Goal: Information Seeking & Learning: Learn about a topic

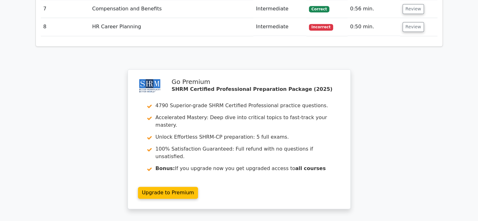
scroll to position [885, 0]
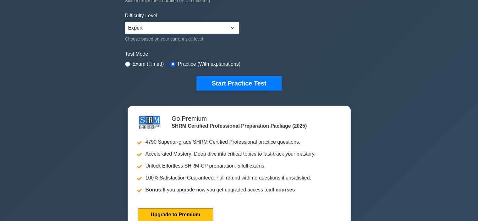
scroll to position [153, 0]
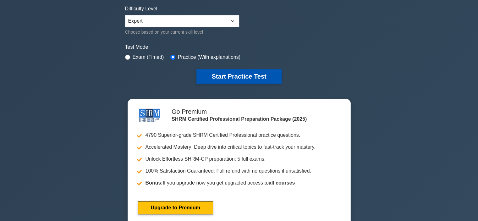
click at [243, 78] on button "Start Practice Test" at bounding box center [238, 76] width 85 height 14
click at [261, 69] on button "Start Practice Test" at bounding box center [238, 76] width 85 height 14
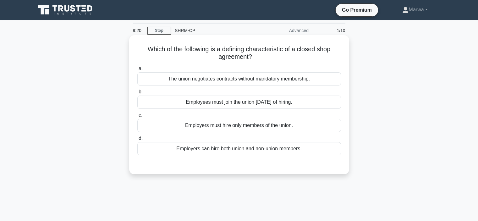
click at [214, 122] on div "Employers must hire only members of the union." at bounding box center [239, 125] width 204 height 13
click at [137, 117] on input "c. Employers must hire only members of the union." at bounding box center [137, 115] width 0 height 4
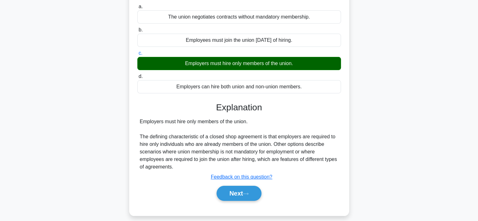
scroll to position [64, 0]
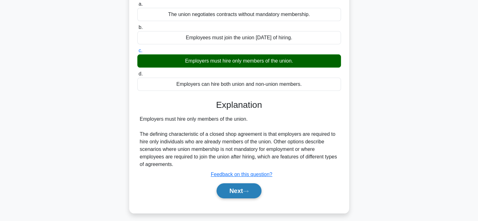
click at [226, 187] on button "Next" at bounding box center [238, 190] width 45 height 15
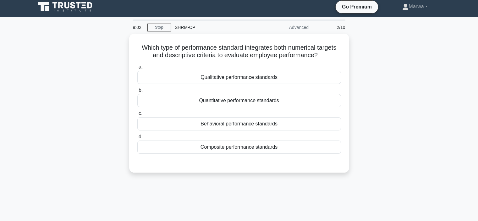
scroll to position [4, 0]
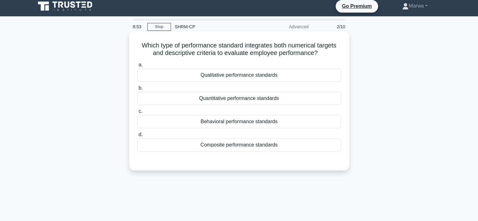
click at [250, 147] on div "Composite performance standards" at bounding box center [239, 144] width 204 height 13
click at [137, 137] on input "d. Composite performance standards" at bounding box center [137, 135] width 0 height 4
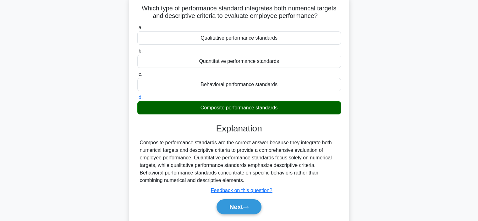
scroll to position [49, 0]
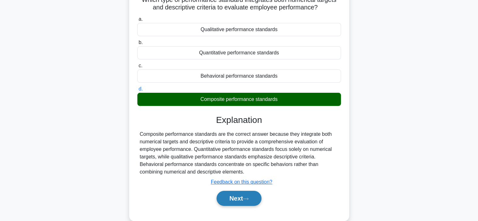
click at [240, 193] on button "Next" at bounding box center [238, 198] width 45 height 15
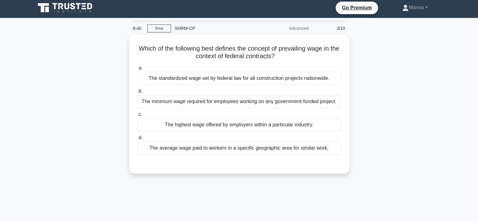
scroll to position [0, 0]
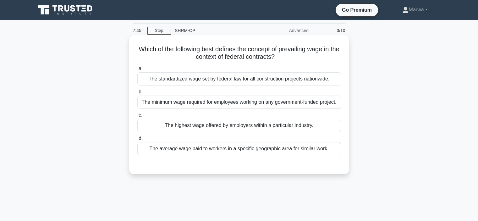
click at [195, 81] on div "The standardized wage set by federal law for all construction projects nationwi…" at bounding box center [239, 78] width 204 height 13
click at [137, 71] on input "a. The standardized wage set by federal law for all construction projects natio…" at bounding box center [137, 69] width 0 height 4
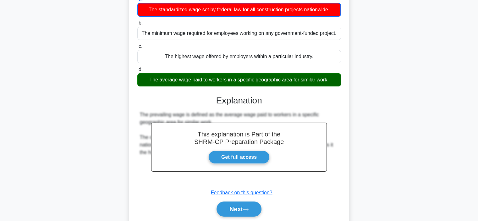
scroll to position [74, 0]
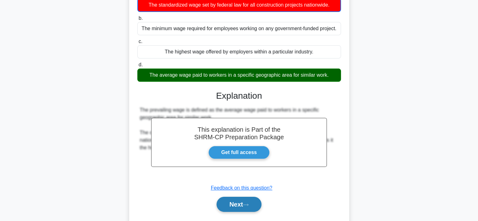
click at [247, 204] on icon at bounding box center [246, 204] width 6 height 3
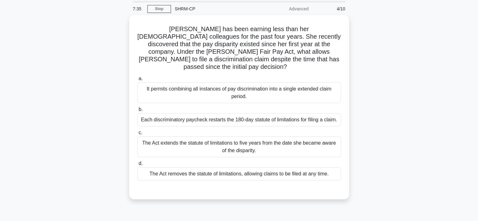
scroll to position [20, 0]
click at [268, 136] on div "The Act extends the statute of limitations to five years from the date she beca…" at bounding box center [239, 146] width 204 height 21
click at [137, 135] on input "c. The Act extends the statute of limitations to five years from the date she b…" at bounding box center [137, 133] width 0 height 4
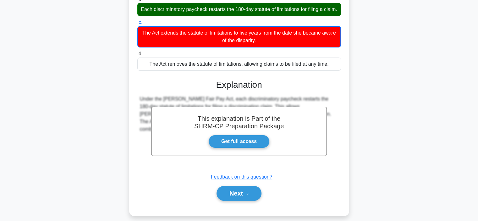
scroll to position [136, 0]
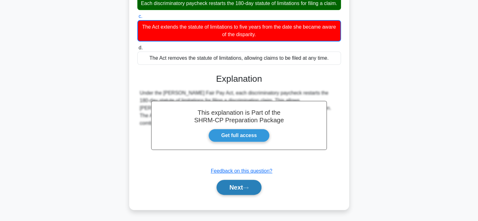
click at [238, 189] on button "Next" at bounding box center [238, 187] width 45 height 15
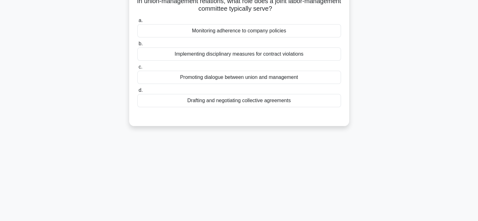
scroll to position [0, 0]
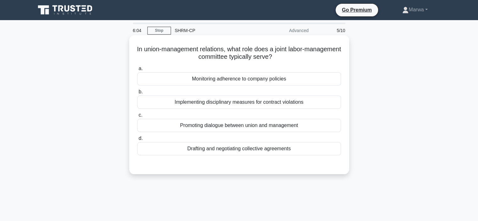
click at [211, 150] on div "Drafting and negotiating collective agreements" at bounding box center [239, 148] width 204 height 13
click at [137, 140] on input "d. Drafting and negotiating collective agreements" at bounding box center [137, 138] width 0 height 4
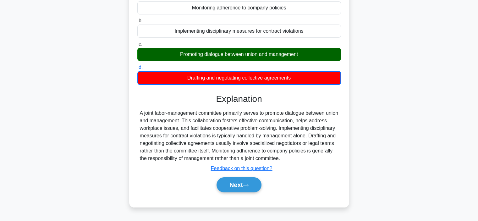
scroll to position [77, 0]
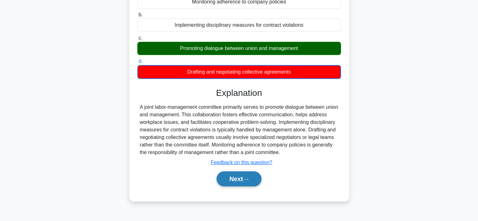
click at [238, 176] on button "Next" at bounding box center [238, 178] width 45 height 15
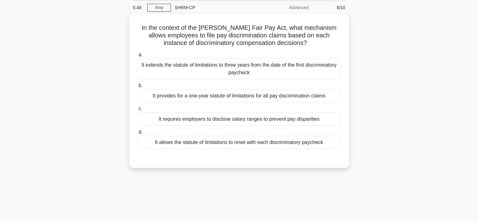
scroll to position [8, 0]
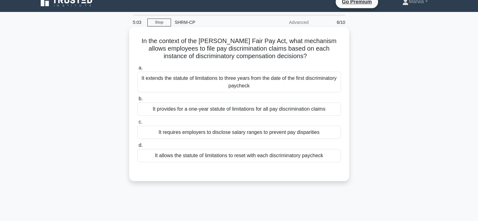
click at [309, 79] on div "It extends the statute of limitations to three years from the date of the first…" at bounding box center [239, 82] width 204 height 21
click at [137, 70] on input "a. It extends the statute of limitations to three years from the date of the fi…" at bounding box center [137, 68] width 0 height 4
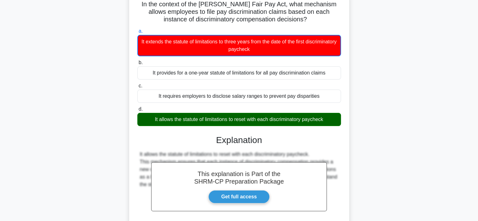
scroll to position [47, 0]
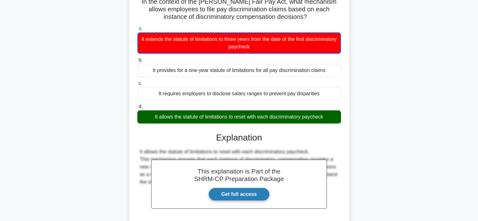
click at [223, 194] on link "Get full access" at bounding box center [238, 194] width 61 height 13
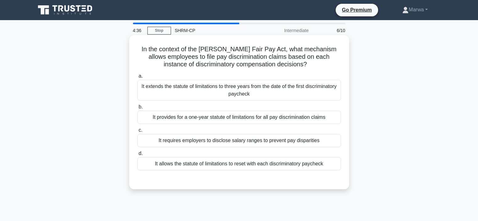
click at [187, 166] on div "It allows the statute of limitations to reset with each discriminatory paycheck" at bounding box center [239, 163] width 204 height 13
click at [137, 156] on input "d. It allows the statute of limitations to reset with each discriminatory paych…" at bounding box center [137, 153] width 0 height 4
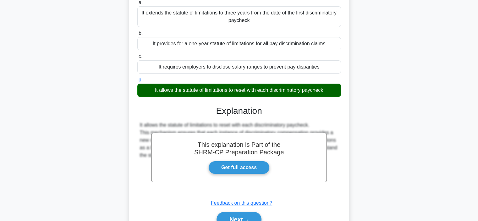
scroll to position [76, 0]
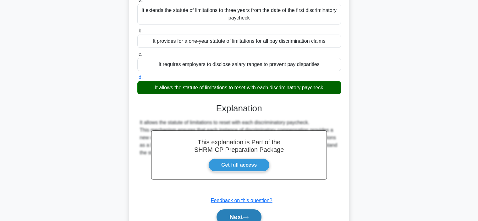
click at [242, 218] on button "Next" at bounding box center [238, 216] width 45 height 15
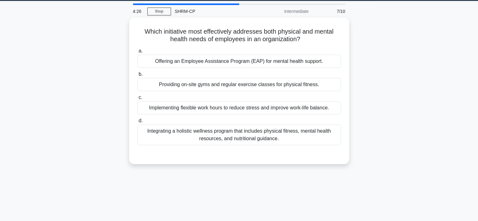
scroll to position [0, 0]
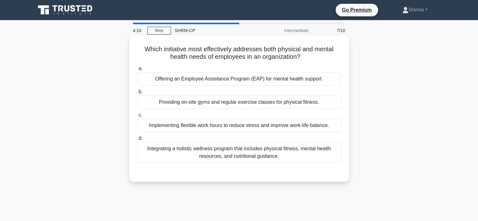
click at [210, 155] on div "Integrating a holistic wellness program that includes physical fitness, mental …" at bounding box center [239, 152] width 204 height 21
click at [137, 140] on input "d. Integrating a holistic wellness program that includes physical fitness, ment…" at bounding box center [137, 138] width 0 height 4
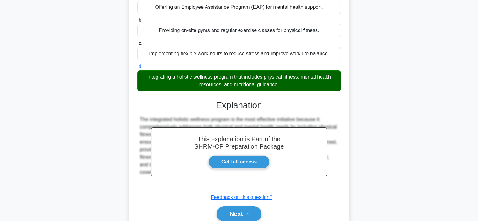
scroll to position [92, 0]
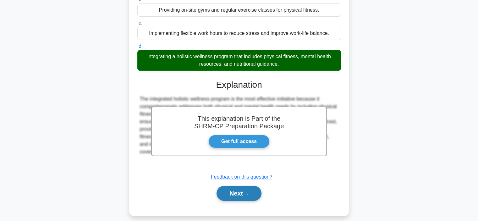
click at [227, 195] on button "Next" at bounding box center [238, 193] width 45 height 15
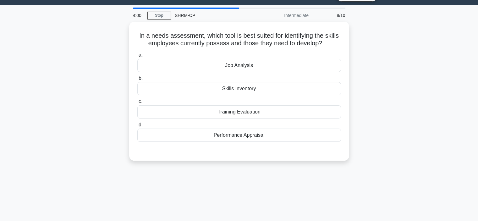
scroll to position [14, 0]
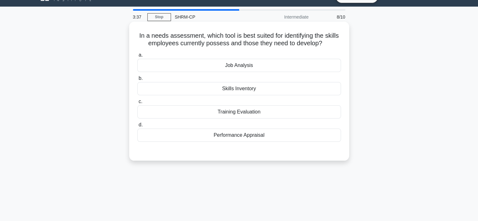
click at [239, 87] on div "Skills Inventory" at bounding box center [239, 88] width 204 height 13
click at [137, 80] on input "b. Skills Inventory" at bounding box center [137, 78] width 0 height 4
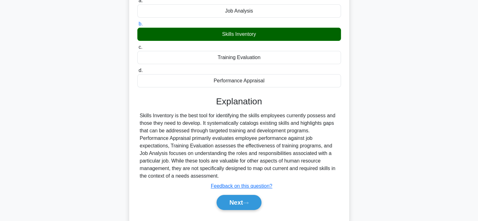
scroll to position [70, 0]
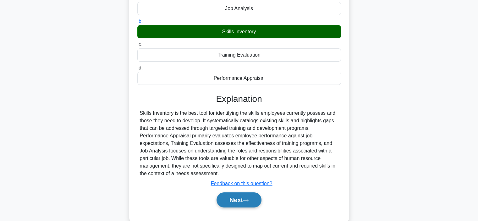
click at [234, 202] on button "Next" at bounding box center [238, 199] width 45 height 15
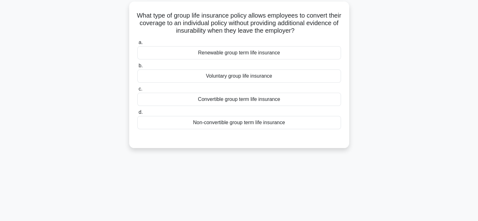
scroll to position [5, 0]
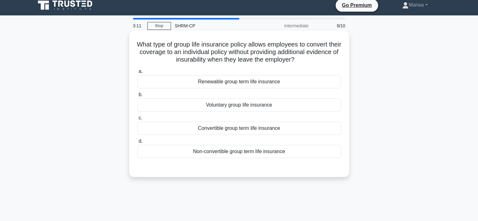
click at [247, 127] on div "Convertible group term life insurance" at bounding box center [239, 128] width 204 height 13
click at [137, 120] on input "c. Convertible group term life insurance" at bounding box center [137, 118] width 0 height 4
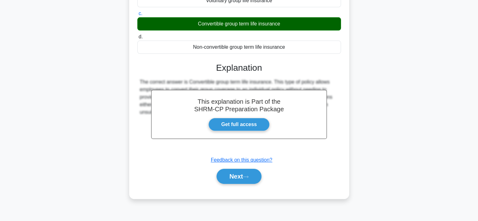
scroll to position [117, 0]
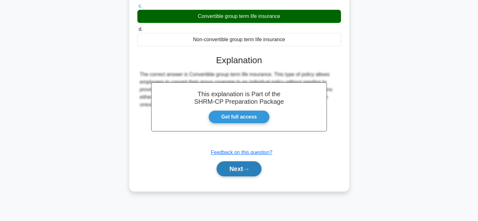
click at [248, 166] on button "Next" at bounding box center [238, 168] width 45 height 15
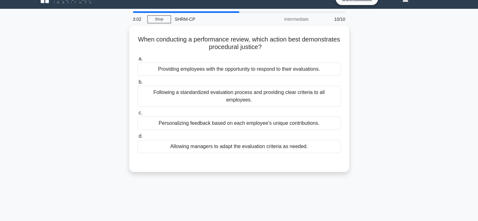
scroll to position [2, 0]
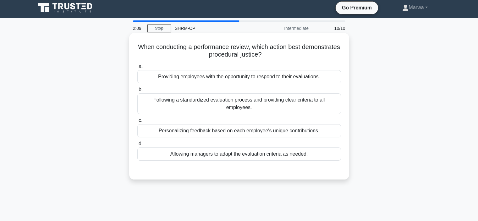
click at [305, 77] on div "Providing employees with the opportunity to respond to their evaluations." at bounding box center [239, 76] width 204 height 13
click at [137, 68] on input "a. Providing employees with the opportunity to respond to their evaluations." at bounding box center [137, 66] width 0 height 4
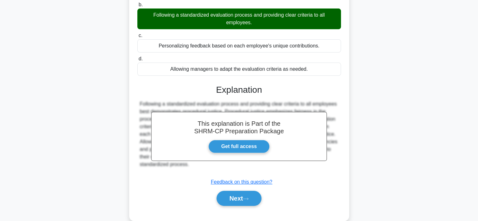
scroll to position [118, 0]
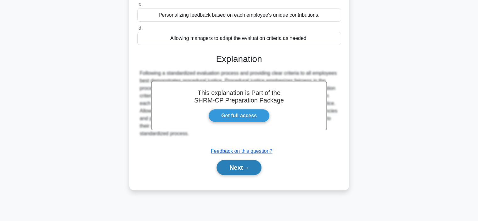
click at [243, 167] on button "Next" at bounding box center [238, 167] width 45 height 15
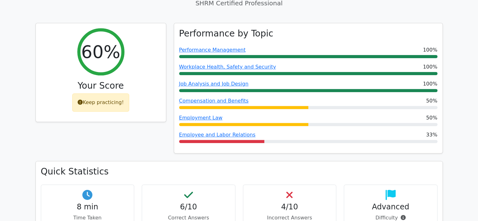
scroll to position [217, 0]
